Goal: Task Accomplishment & Management: Complete application form

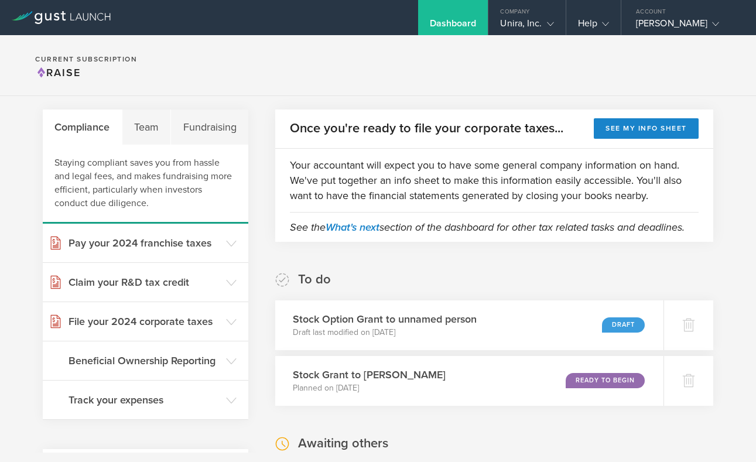
scroll to position [32, 0]
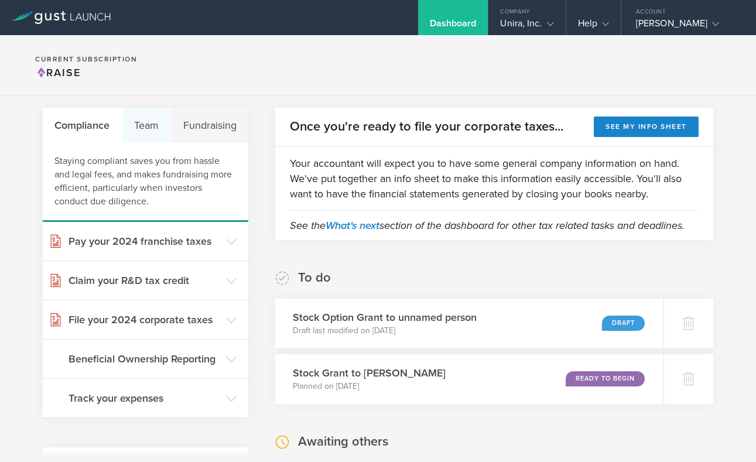
click at [158, 133] on div "Team" at bounding box center [146, 125] width 49 height 35
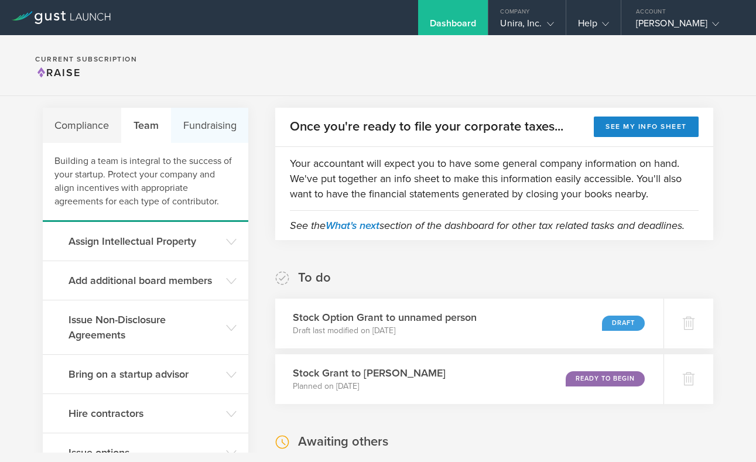
click at [201, 133] on div "Fundraising" at bounding box center [209, 125] width 77 height 35
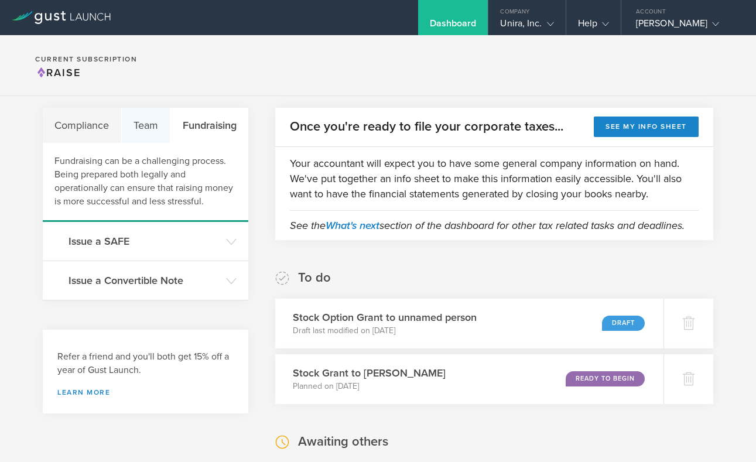
click at [156, 132] on div "Team" at bounding box center [146, 125] width 49 height 35
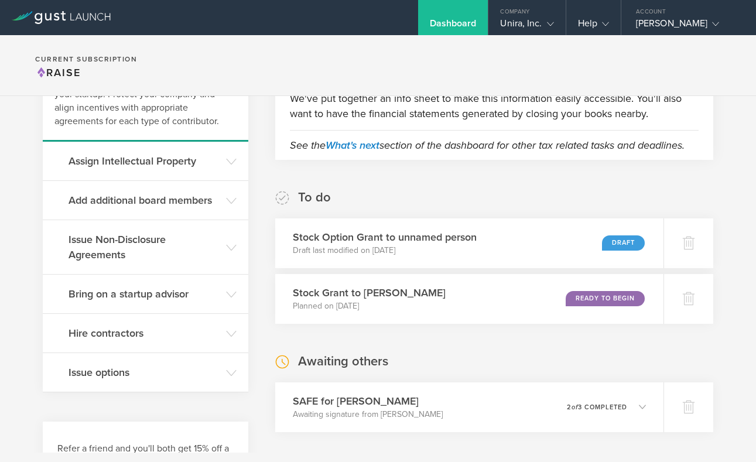
scroll to position [118, 0]
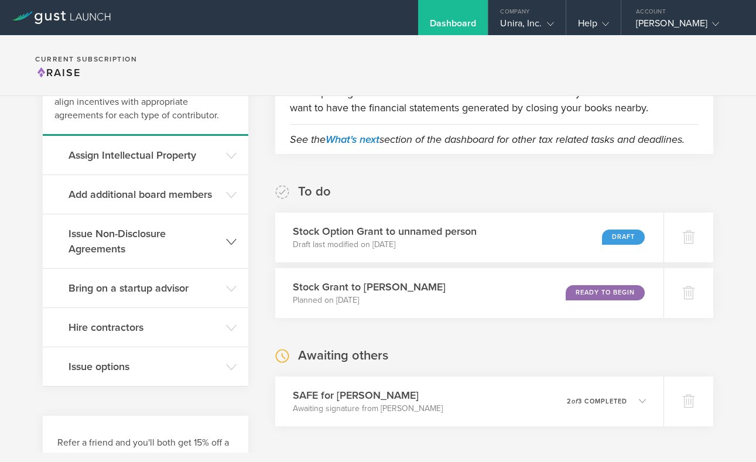
click at [198, 238] on h3 "Issue Non-Disclosure Agreements" at bounding box center [145, 241] width 152 height 30
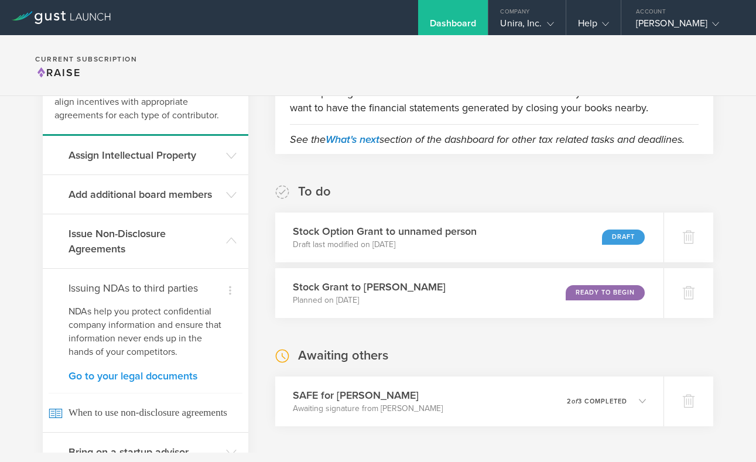
scroll to position [182, 0]
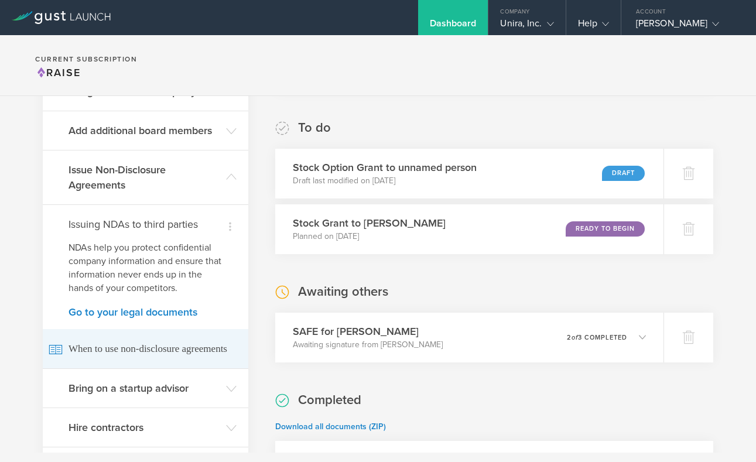
click at [61, 351] on icon at bounding box center [55, 349] width 12 height 9
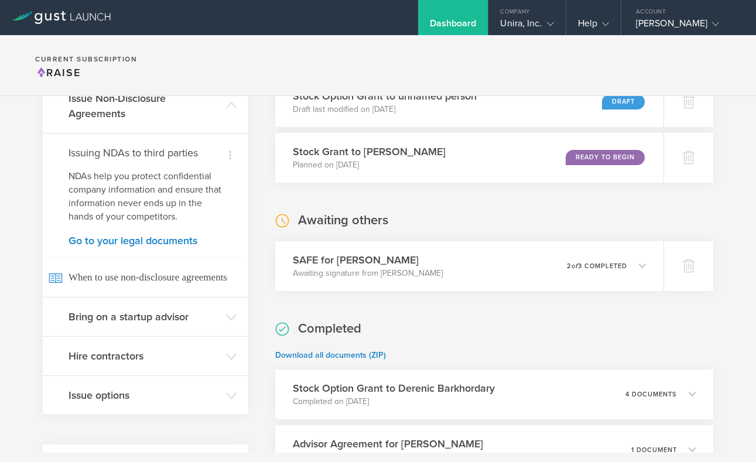
scroll to position [255, 0]
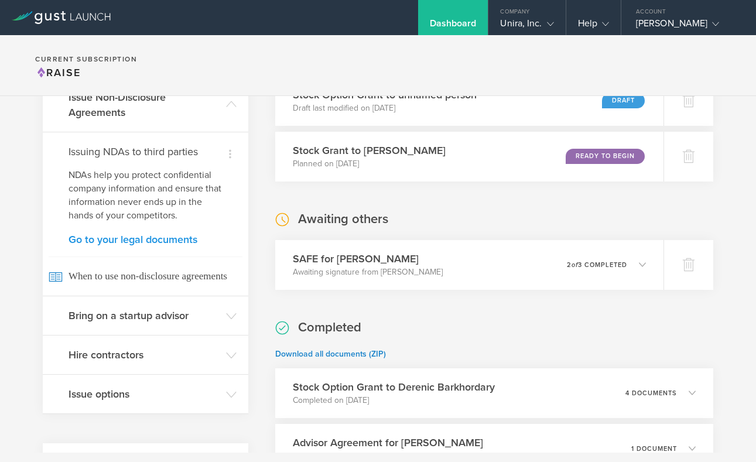
click at [161, 239] on link "Go to your legal documents" at bounding box center [146, 239] width 154 height 11
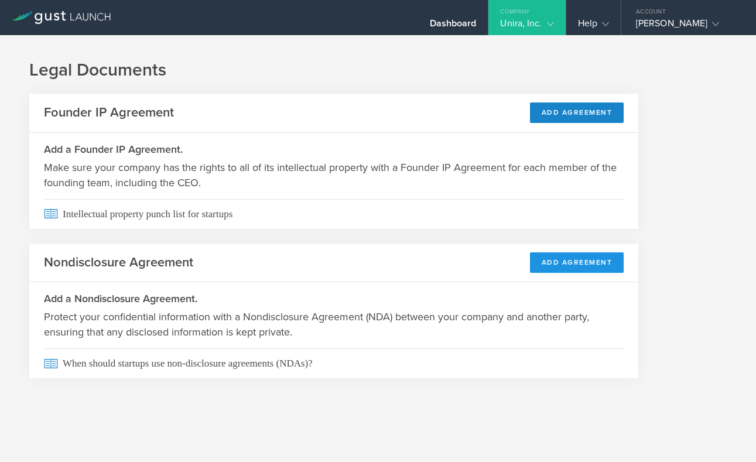
click at [587, 263] on button "Add Agreement" at bounding box center [577, 262] width 94 height 20
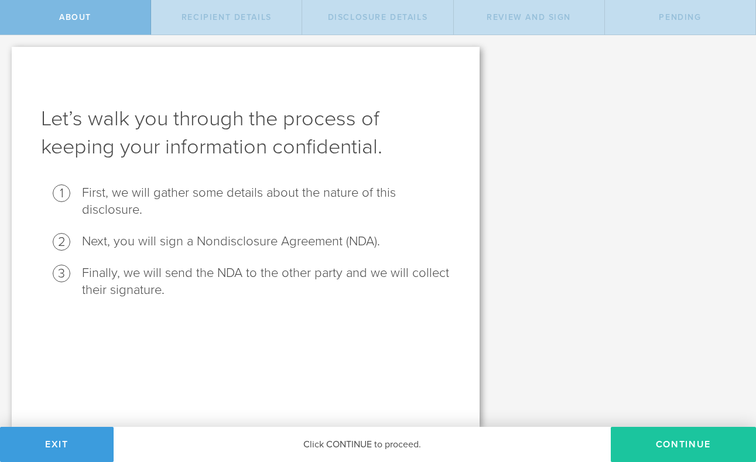
click at [671, 443] on button "Continue" at bounding box center [683, 444] width 145 height 35
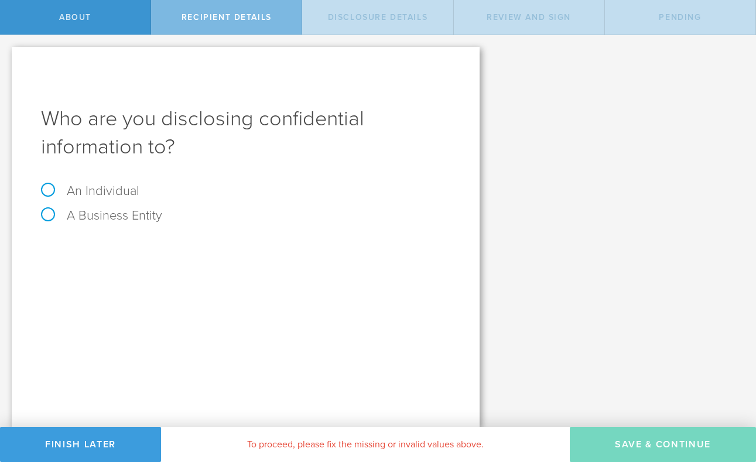
click at [50, 217] on label "A Business Entity" at bounding box center [101, 215] width 121 height 15
click at [8, 54] on input "A Business Entity" at bounding box center [4, 44] width 8 height 19
radio input "true"
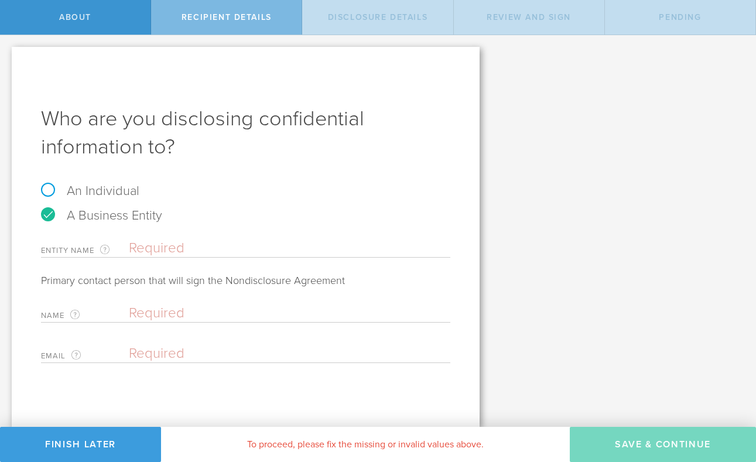
click at [160, 251] on input "text" at bounding box center [289, 248] width 321 height 18
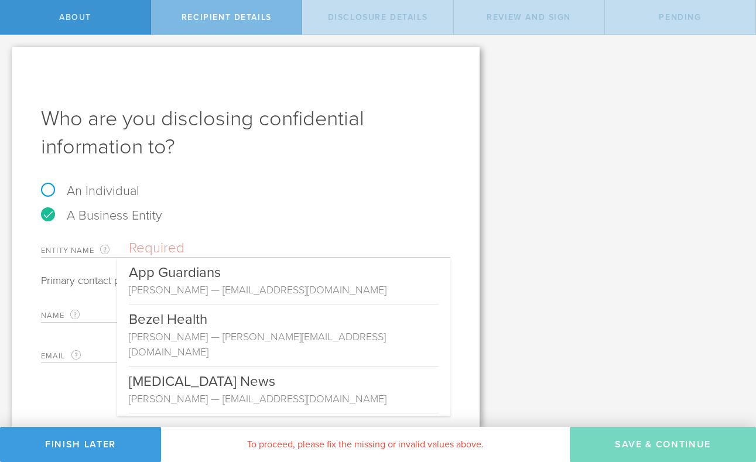
click at [245, 225] on div "A Business Entity" at bounding box center [245, 221] width 409 height 25
click at [149, 243] on input "text" at bounding box center [289, 248] width 321 height 18
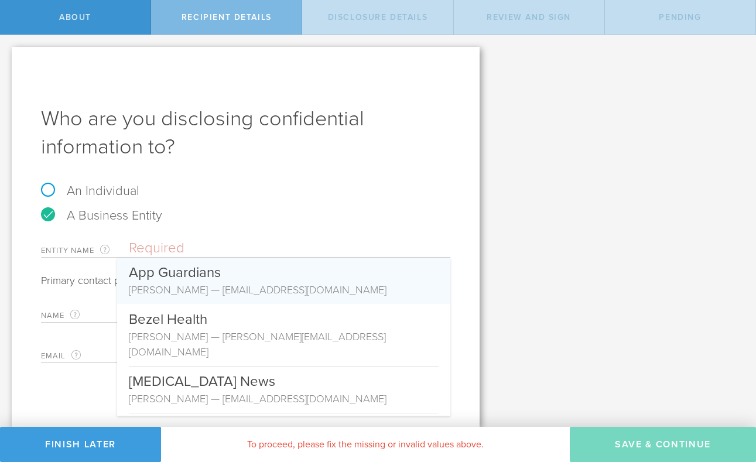
paste input "Network 1 Financial Securities, Inc."
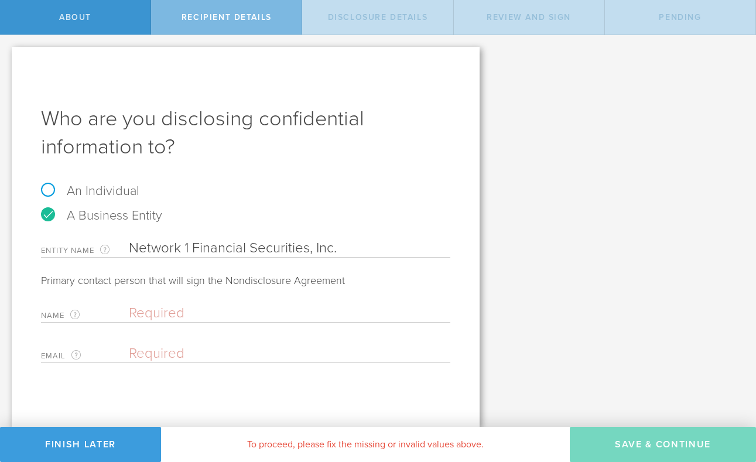
type input "Network 1 Financial Securities, Inc."
click at [193, 311] on input "text" at bounding box center [287, 313] width 316 height 18
type input "Ed"
click at [149, 355] on input "email" at bounding box center [287, 354] width 316 height 18
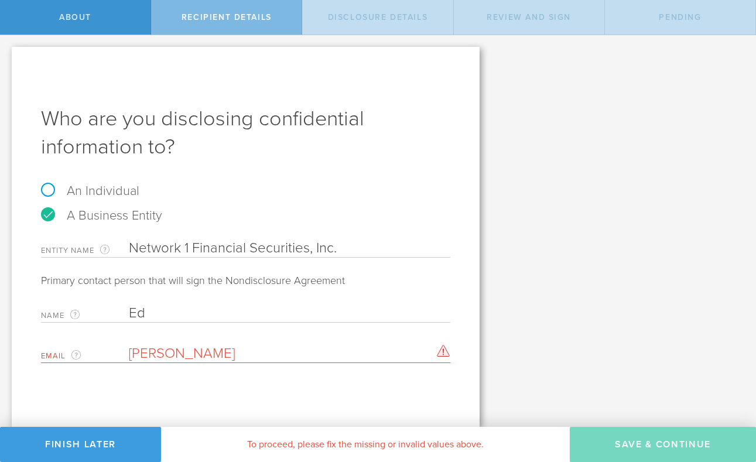
type input "Cabrera"
click at [158, 314] on input "Ed" at bounding box center [287, 313] width 316 height 18
type input "Ed Cabrera"
click at [221, 386] on div "Who are you disclosing confidential information to? An Individual A Business En…" at bounding box center [246, 237] width 468 height 380
drag, startPoint x: 183, startPoint y: 356, endPoint x: 115, endPoint y: 346, distance: 68.1
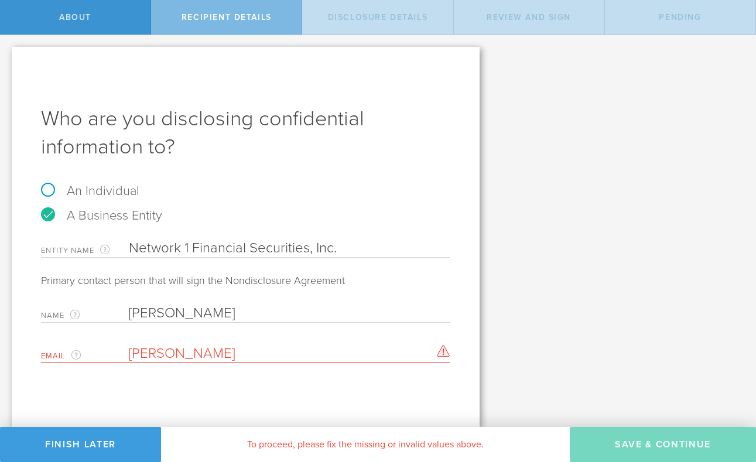
click at [115, 346] on div "Email The email address of the person that is signing on behalf of the business…" at bounding box center [245, 351] width 409 height 24
paste input "mailto:ecabrera@netw1.com"
drag, startPoint x: 169, startPoint y: 352, endPoint x: 97, endPoint y: 350, distance: 72.6
click at [97, 350] on div "Email The email address of the person that is signing on behalf of the business…" at bounding box center [245, 351] width 409 height 24
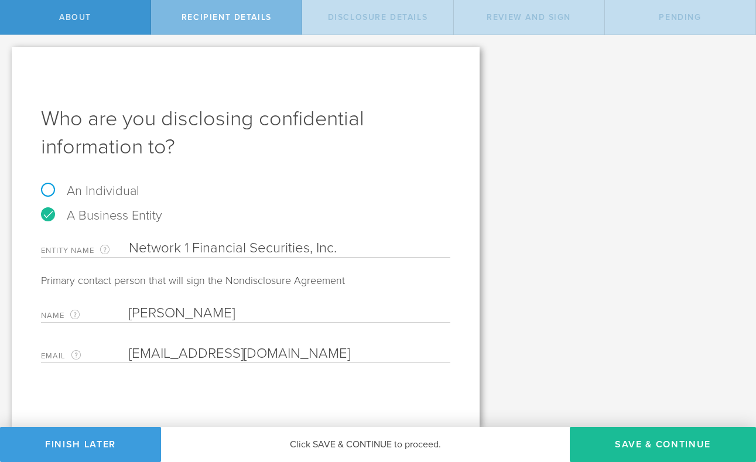
type input "ecabrera@netw1.com"
click at [291, 378] on div "Who are you disclosing confidential information to? An Individual A Business En…" at bounding box center [246, 237] width 468 height 380
click at [654, 440] on button "Save & Continue" at bounding box center [663, 444] width 186 height 35
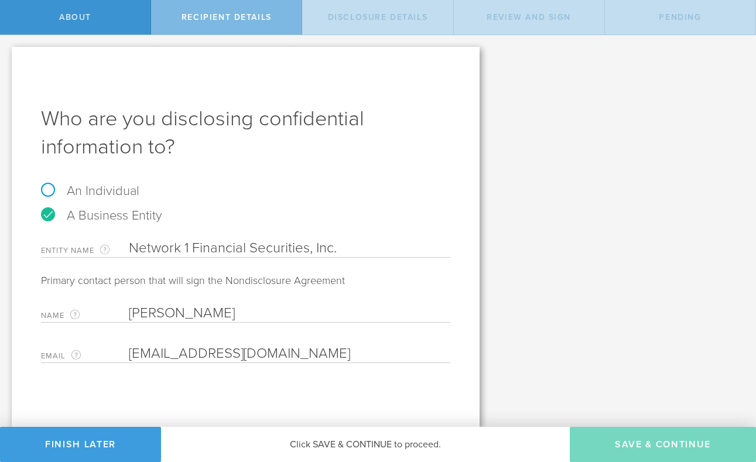
select select "string:5 years"
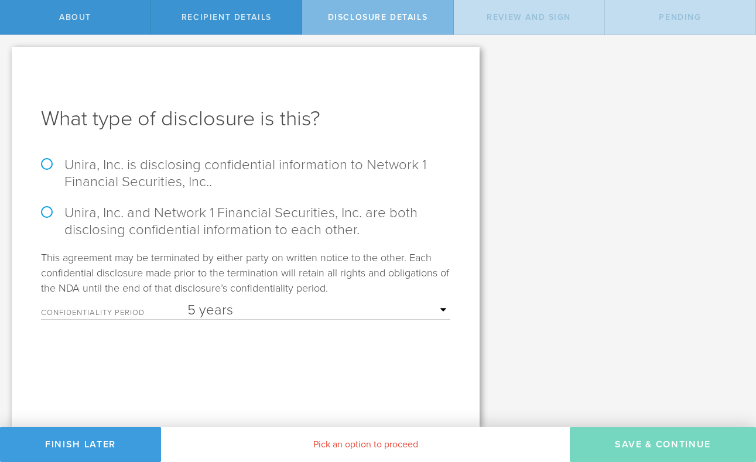
click at [50, 163] on label "Unira, Inc. is disclosing confidential information to Network 1 Financial Secur…" at bounding box center [245, 173] width 409 height 34
click at [8, 60] on input "Unira, Inc. is disclosing confidential information to Network 1 Financial Secur…" at bounding box center [4, 47] width 8 height 25
radio input "true"
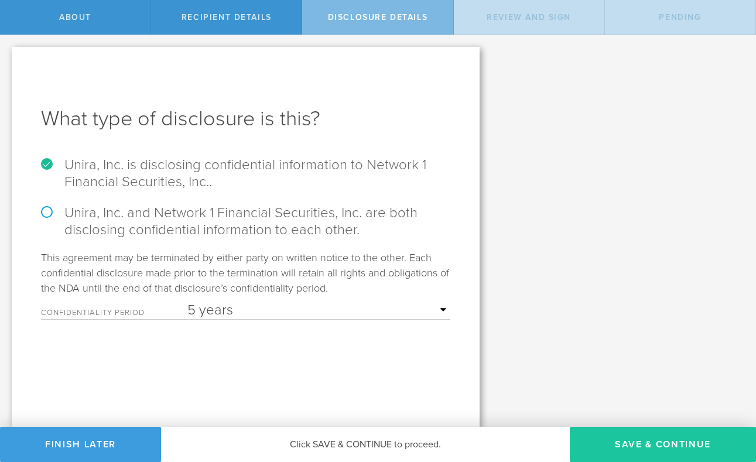
click at [659, 441] on button "Save & Continue" at bounding box center [663, 444] width 186 height 35
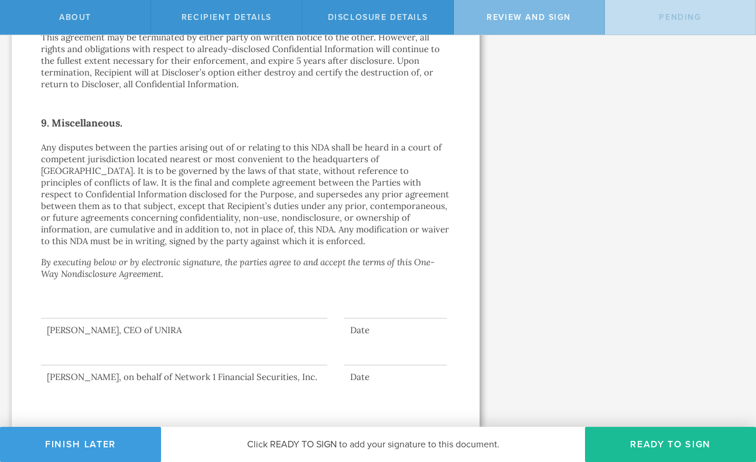
scroll to position [1048, 0]
click at [659, 447] on button "Ready to Sign" at bounding box center [670, 444] width 171 height 35
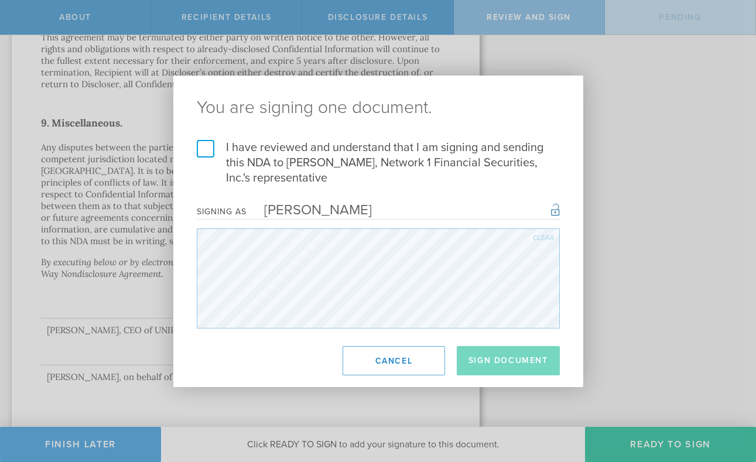
click at [210, 149] on label "I have reviewed and understand that I am signing and sending this NDA to Ed Cab…" at bounding box center [378, 163] width 363 height 46
click at [0, 0] on input "I have reviewed and understand that I am signing and sending this NDA to Ed Cab…" at bounding box center [0, 0] width 0 height 0
click at [528, 358] on button "Sign Document" at bounding box center [508, 360] width 103 height 29
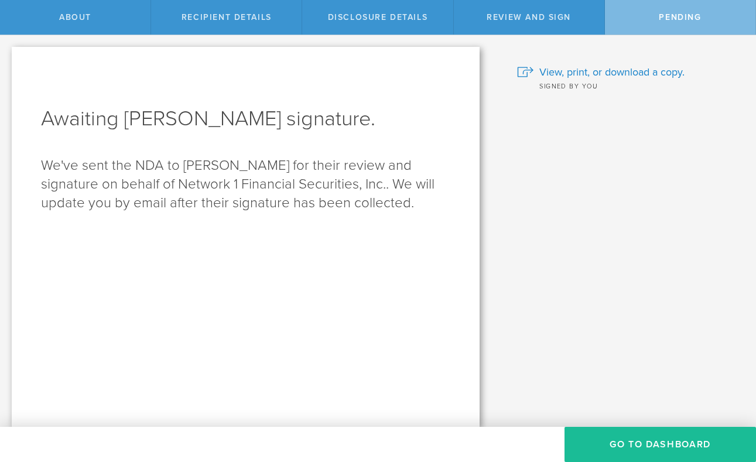
scroll to position [0, 0]
click at [617, 448] on button "Go to dashboard" at bounding box center [659, 444] width 191 height 35
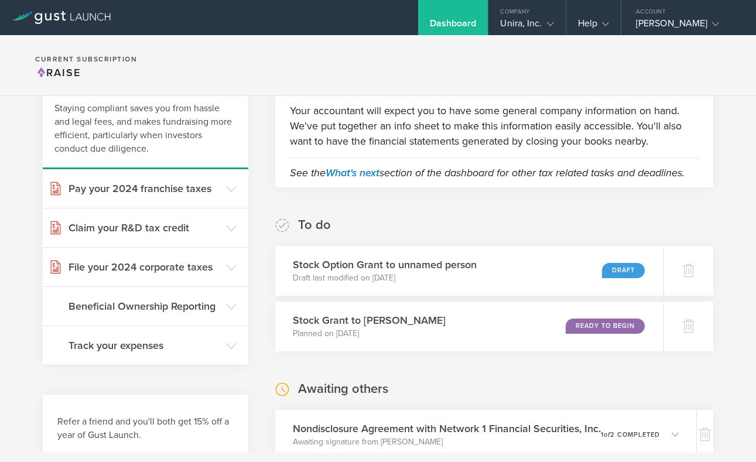
scroll to position [85, 0]
